Goal: Information Seeking & Learning: Learn about a topic

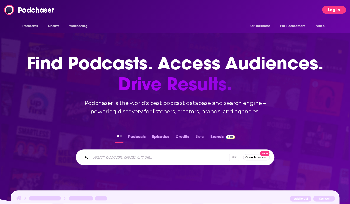
click at [338, 9] on button "Log In" at bounding box center [334, 10] width 24 height 8
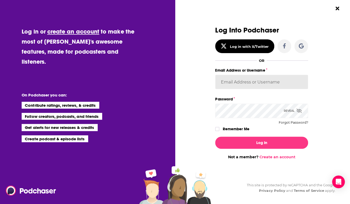
click at [234, 80] on input "Email Address or Username" at bounding box center [261, 82] width 93 height 14
type input "[PERSON_NAME][EMAIL_ADDRESS][DOMAIN_NAME]"
click at [215, 136] on button "Log In" at bounding box center [261, 142] width 93 height 12
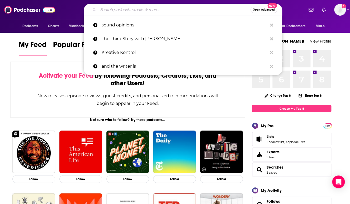
click at [192, 10] on input "Search podcasts, credits, & more..." at bounding box center [174, 10] width 152 height 8
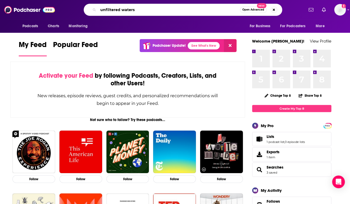
type input "unfiltered waters"
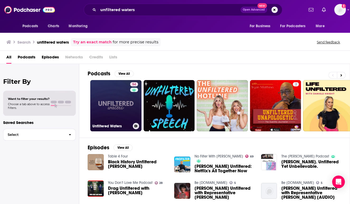
click at [124, 101] on link "54 Unfiltered Waters" at bounding box center [115, 105] width 51 height 51
